Goal: Check status: Check status

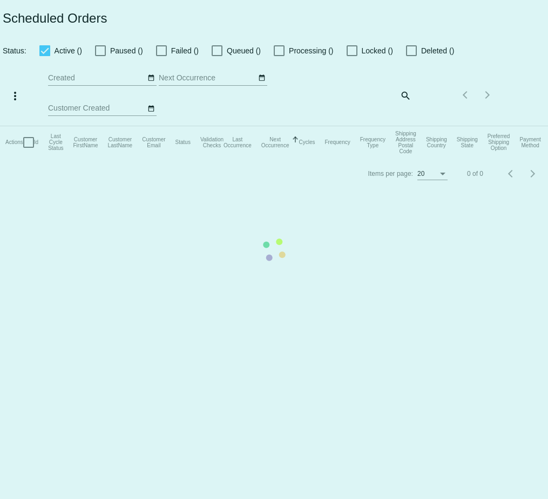
select select "8"
select select "2025"
select select "9"
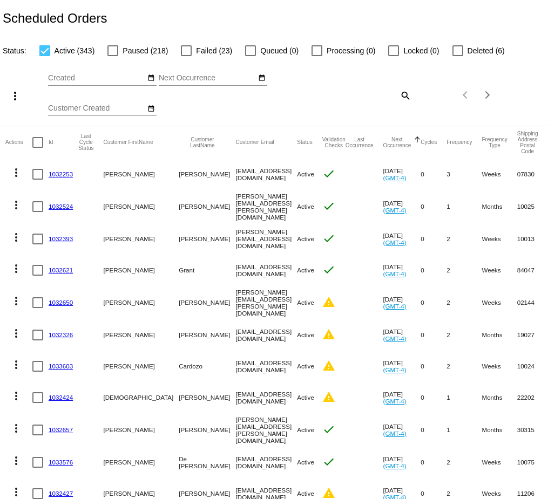
click at [106, 75] on input "Created" at bounding box center [96, 78] width 97 height 9
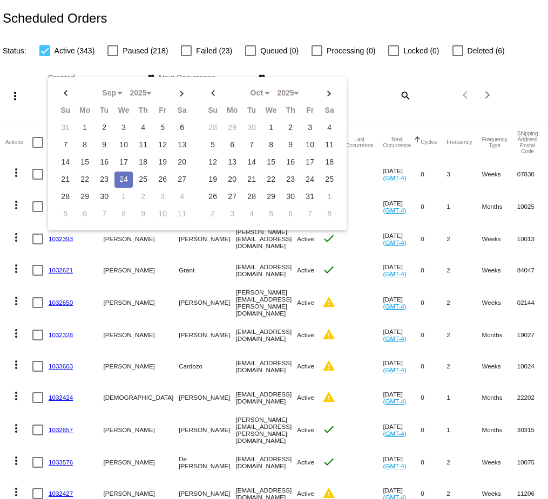
click at [120, 177] on td "24" at bounding box center [123, 180] width 18 height 16
click at [123, 175] on td "24" at bounding box center [123, 180] width 18 height 16
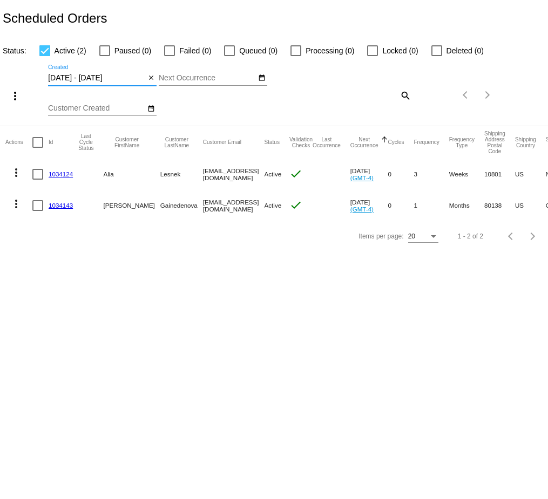
click at [99, 78] on input "09/24/2025 - 09/24/2025" at bounding box center [96, 78] width 97 height 9
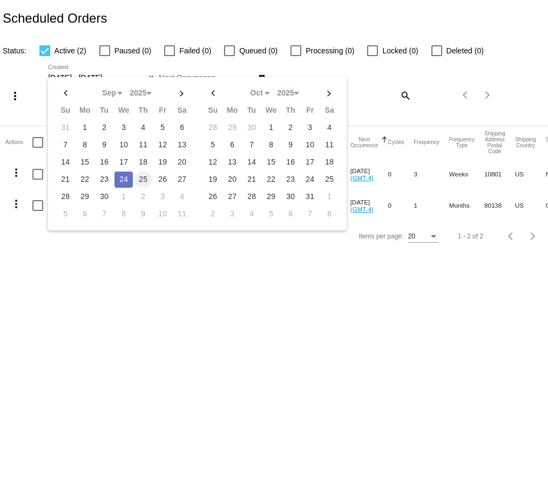
click at [140, 172] on td "25" at bounding box center [143, 180] width 18 height 16
type input "09/25/2025 - 09/25/2025"
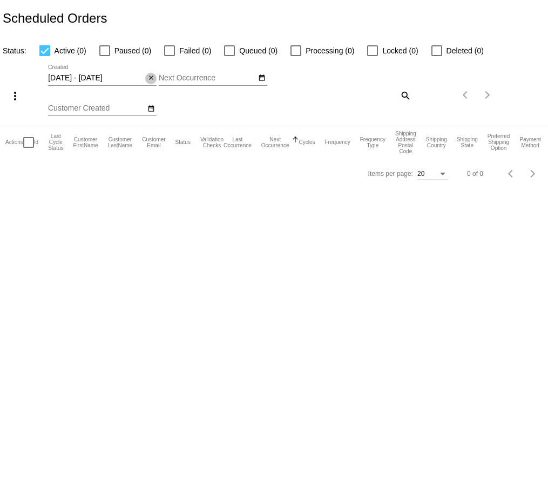
click at [150, 80] on mat-icon "close" at bounding box center [151, 78] width 8 height 9
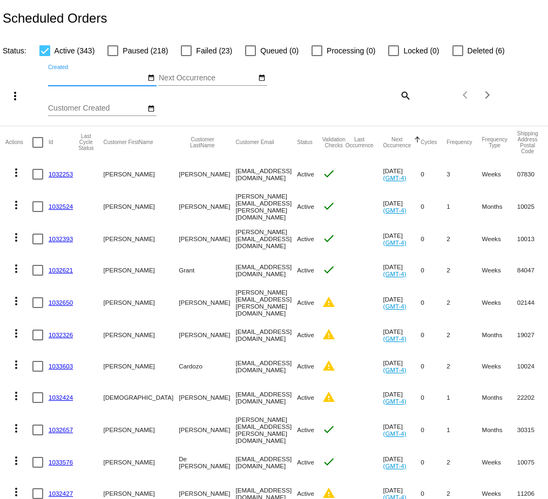
click at [210, 72] on div "Sep Jan Feb Mar Apr Su Mo Tu We Th" at bounding box center [207, 75] width 97 height 21
click at [202, 76] on input "Next Occurrence" at bounding box center [207, 78] width 97 height 9
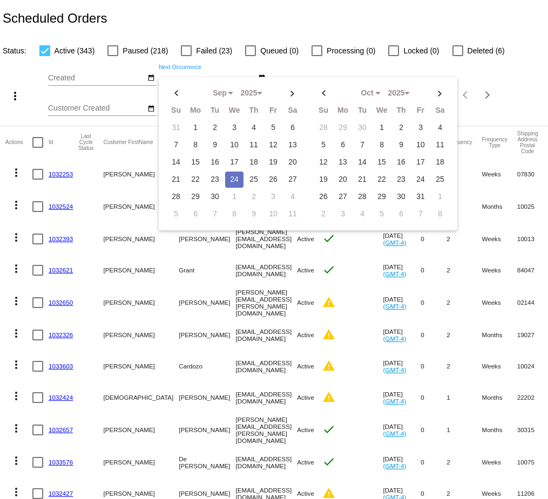
click at [234, 176] on td "24" at bounding box center [234, 180] width 18 height 16
type input "09/24/2025 - 09/24/2025"
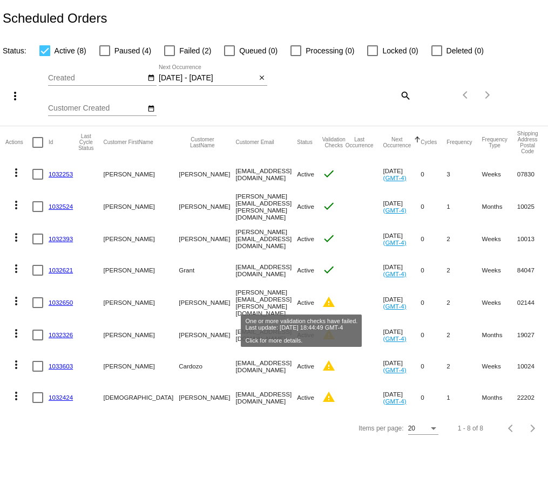
click at [322, 302] on mat-icon "warning" at bounding box center [328, 302] width 13 height 13
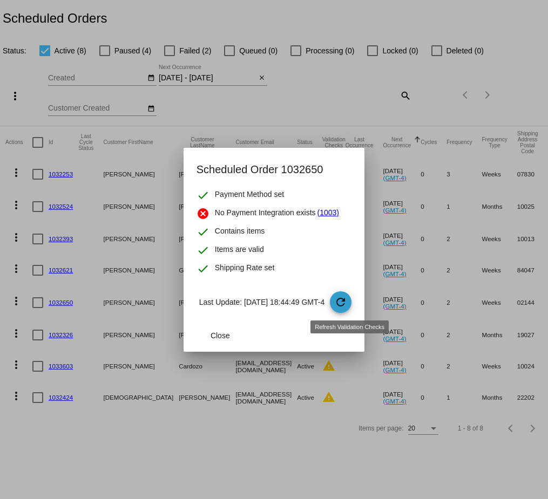
click at [347, 303] on mat-icon "refresh" at bounding box center [340, 302] width 13 height 13
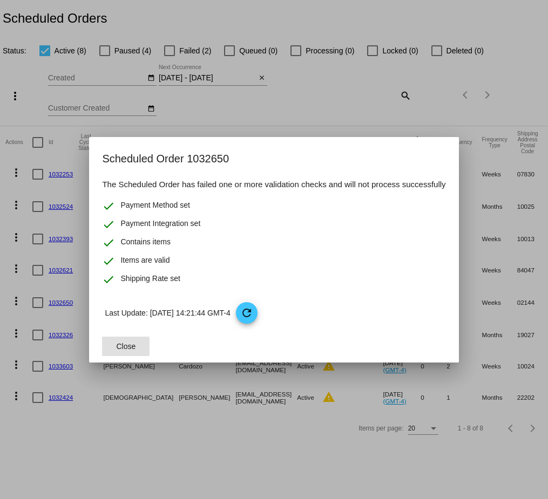
click at [122, 343] on span "Close" at bounding box center [126, 346] width 19 height 9
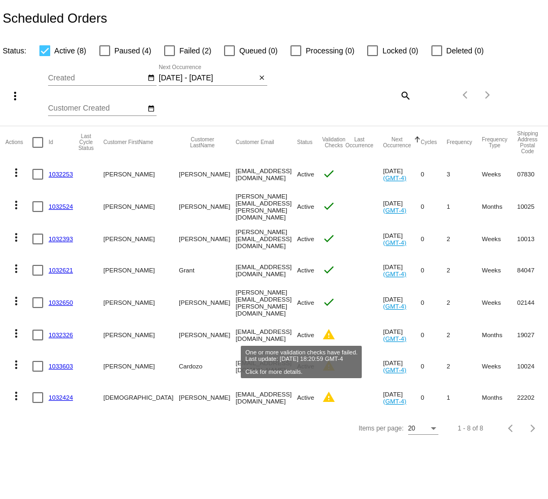
click at [322, 330] on mat-icon "warning" at bounding box center [328, 334] width 13 height 13
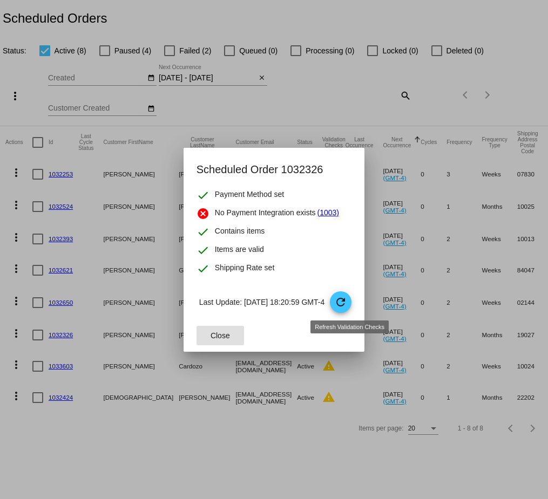
click at [344, 301] on mat-icon "refresh" at bounding box center [340, 302] width 13 height 13
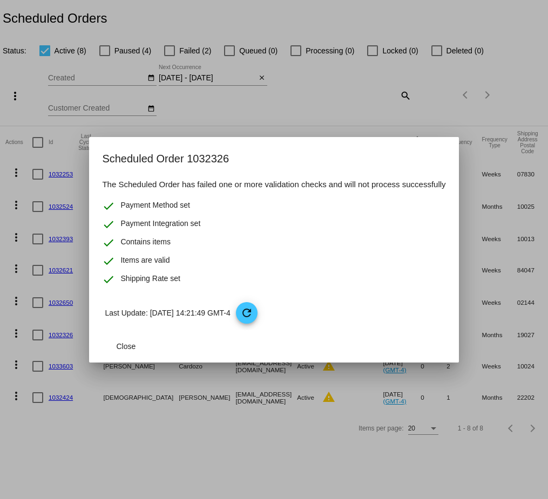
click at [217, 449] on div at bounding box center [274, 249] width 548 height 499
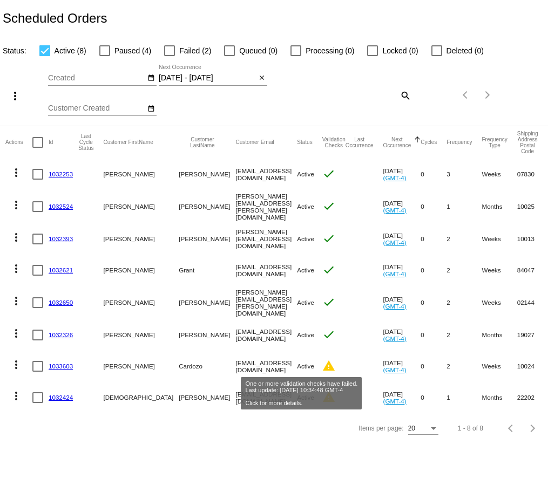
click at [322, 363] on mat-icon "warning" at bounding box center [328, 366] width 13 height 13
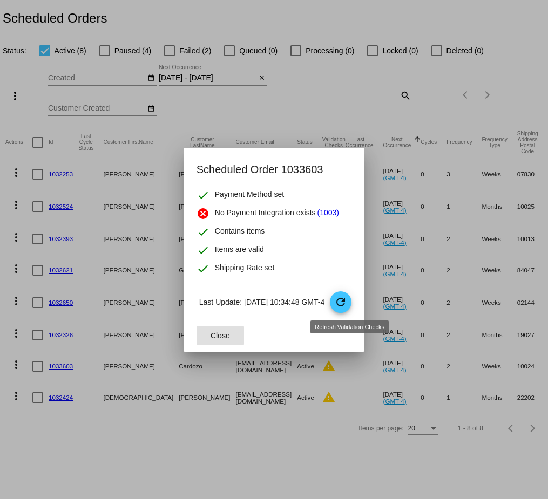
click at [347, 307] on mat-icon "refresh" at bounding box center [340, 302] width 13 height 13
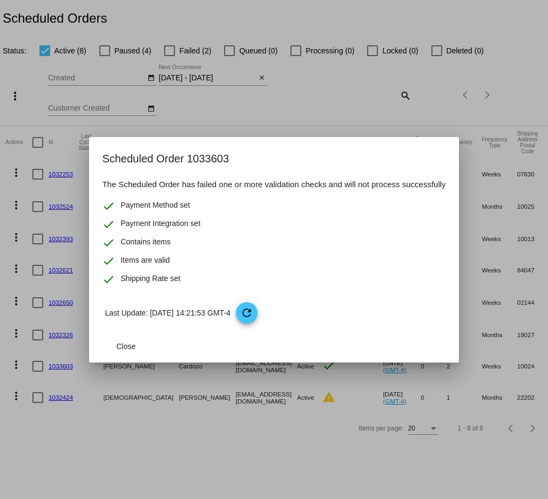
click at [222, 426] on div at bounding box center [274, 249] width 548 height 499
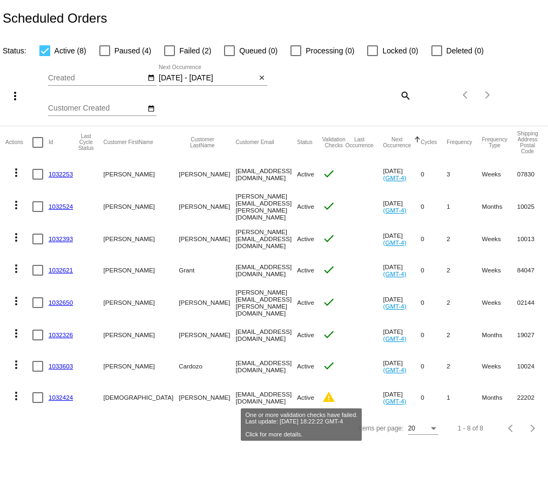
click at [322, 397] on mat-icon "warning" at bounding box center [328, 397] width 13 height 13
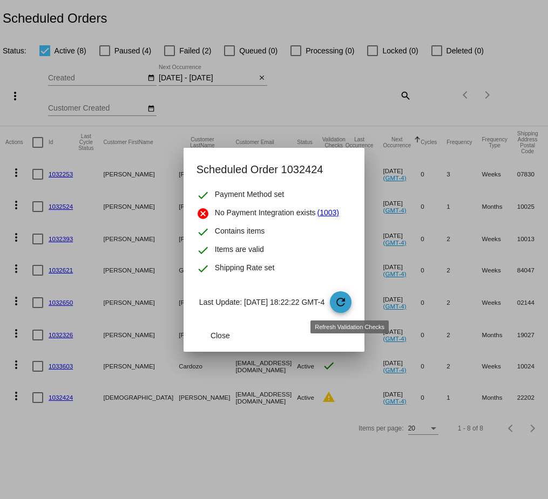
click at [347, 301] on mat-icon "refresh" at bounding box center [340, 302] width 13 height 13
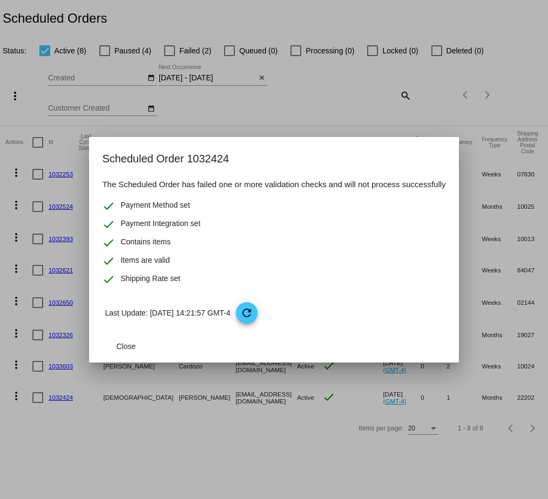
click at [249, 441] on div at bounding box center [274, 249] width 548 height 499
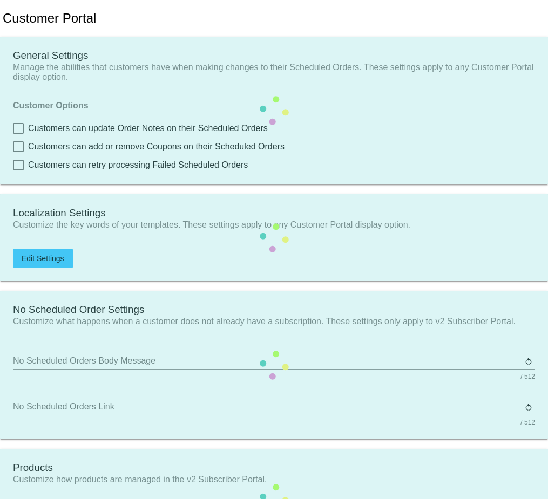
type input "Shop now to create a new Subscription"
type input "https://qspjnq-n7.myshopify.com"
type input "1"
type input "20"
type input "500"
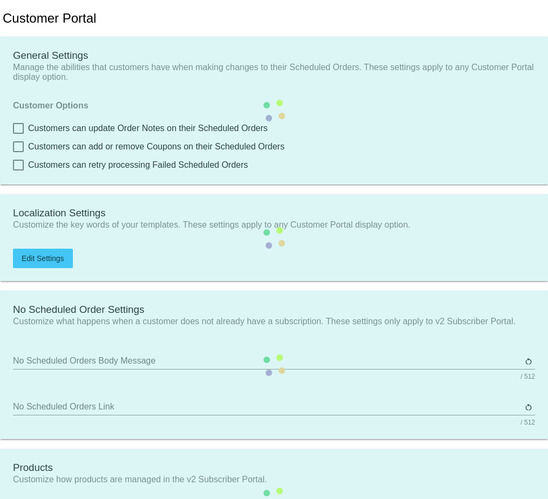
type input "500"
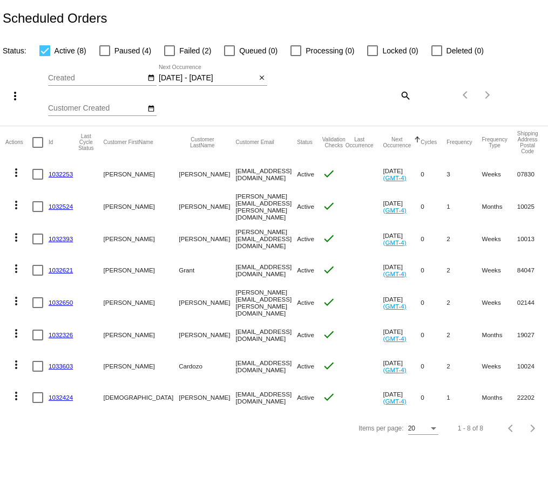
click at [170, 49] on div at bounding box center [169, 50] width 11 height 11
click at [170, 56] on input "Failed (2)" at bounding box center [169, 56] width 1 height 1
checkbox input "true"
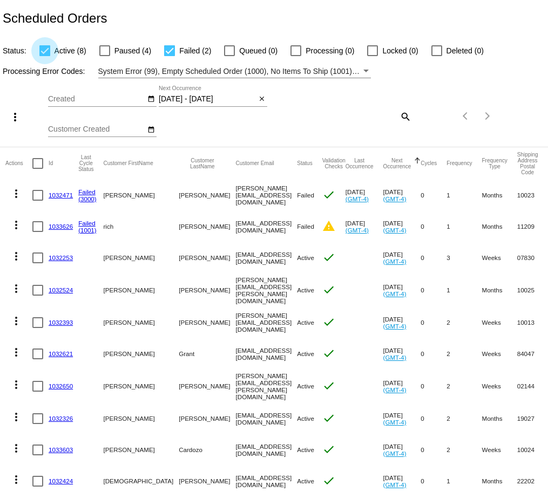
click at [46, 50] on div at bounding box center [44, 50] width 11 height 11
click at [45, 56] on input "Active (8)" at bounding box center [44, 56] width 1 height 1
checkbox input "false"
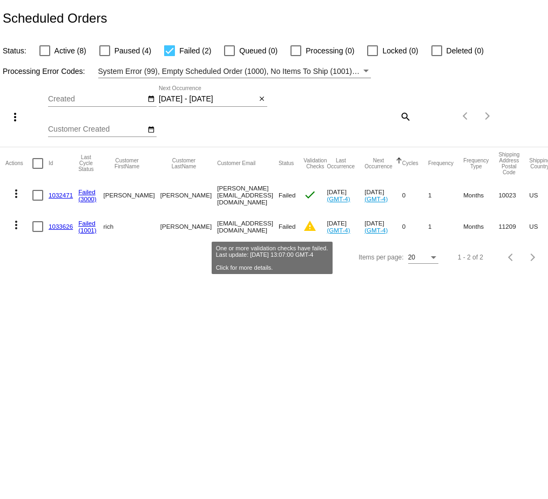
click at [303, 226] on mat-icon "warning" at bounding box center [309, 226] width 13 height 13
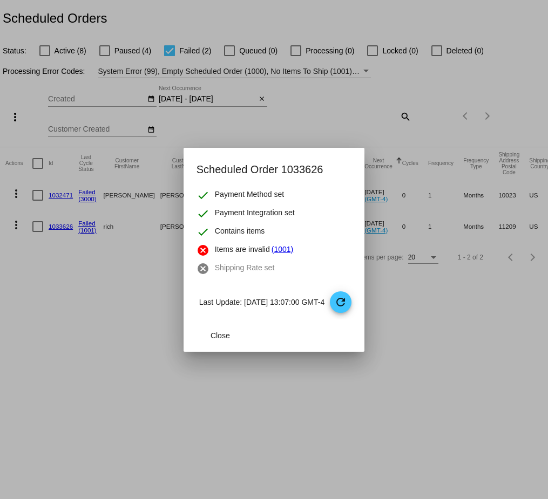
click at [107, 300] on div at bounding box center [274, 249] width 548 height 499
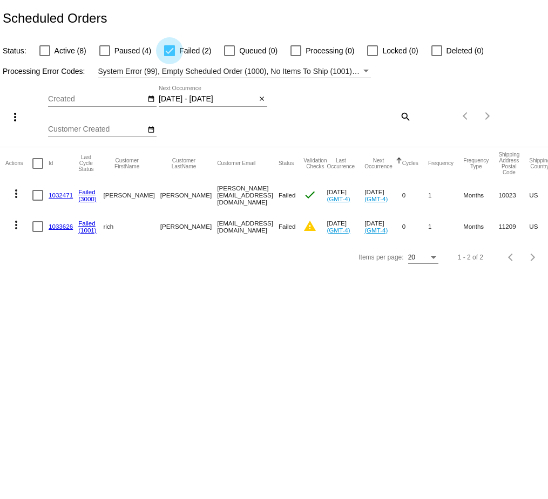
click at [168, 49] on div at bounding box center [169, 50] width 11 height 11
click at [169, 56] on input "Failed (2)" at bounding box center [169, 56] width 1 height 1
checkbox input "false"
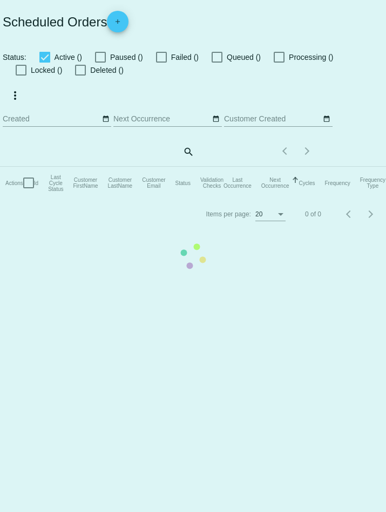
checkbox input "false"
type input "09/24/2025 - 09/24/2025"
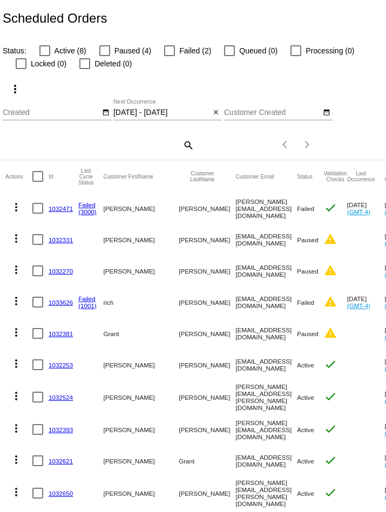
click at [45, 49] on div at bounding box center [44, 50] width 11 height 11
click at [45, 56] on input "Active (8)" at bounding box center [44, 56] width 1 height 1
checkbox input "true"
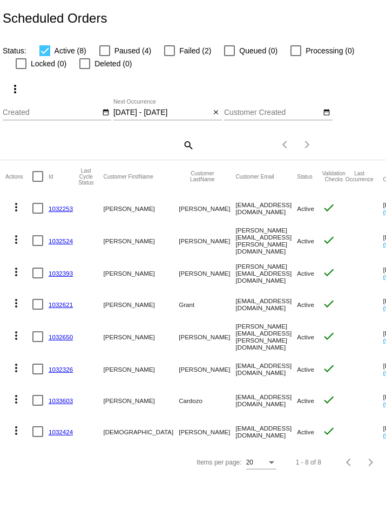
click at [168, 53] on div at bounding box center [169, 50] width 11 height 11
click at [169, 56] on input "Failed (2)" at bounding box center [169, 56] width 1 height 1
checkbox input "true"
